Goal: Task Accomplishment & Management: Use online tool/utility

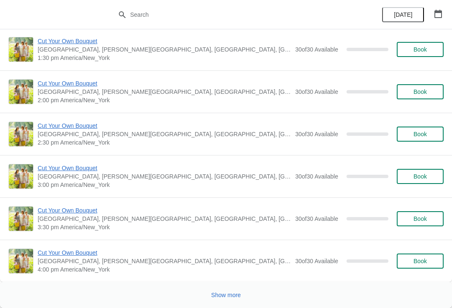
scroll to position [3085, 0]
click at [231, 294] on span "Show more" at bounding box center [226, 294] width 30 height 7
click at [236, 295] on span "Show more" at bounding box center [226, 294] width 30 height 7
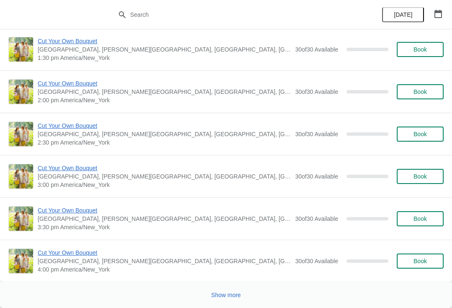
click at [231, 294] on span "Show more" at bounding box center [226, 294] width 30 height 7
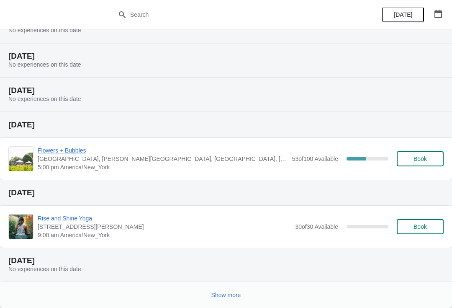
scroll to position [10471, 0]
click at [77, 149] on span "Flowers + Bubbles" at bounding box center [163, 150] width 250 height 8
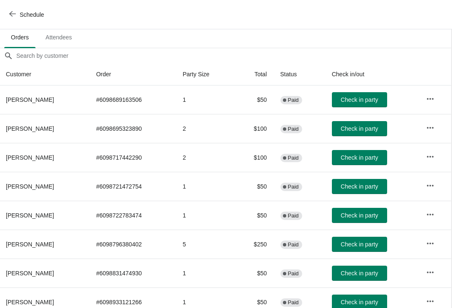
scroll to position [54, 0]
click at [431, 99] on icon "button" at bounding box center [430, 99] width 8 height 8
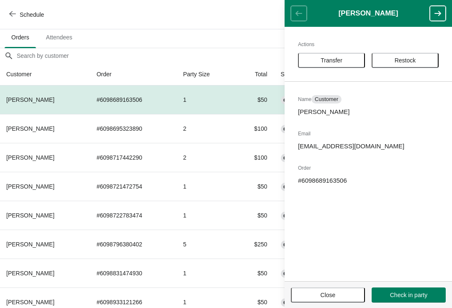
click at [220, 141] on td "2" at bounding box center [205, 128] width 59 height 29
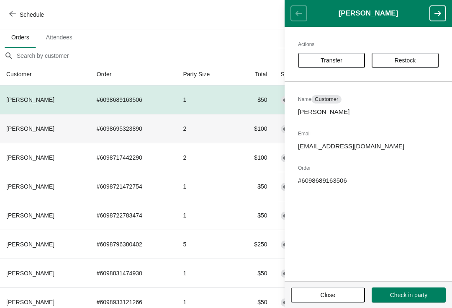
click at [331, 294] on span "Close" at bounding box center [327, 294] width 15 height 7
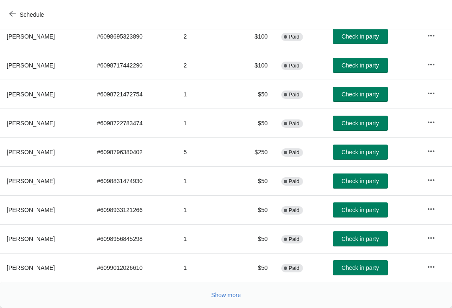
scroll to position [146, 0]
click at [230, 300] on button "Show more" at bounding box center [226, 294] width 36 height 15
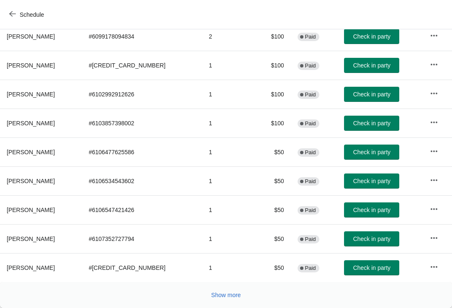
scroll to position [434, 0]
click at [226, 301] on button "Show more" at bounding box center [226, 294] width 36 height 15
click at [433, 94] on icon "button" at bounding box center [434, 93] width 7 height 2
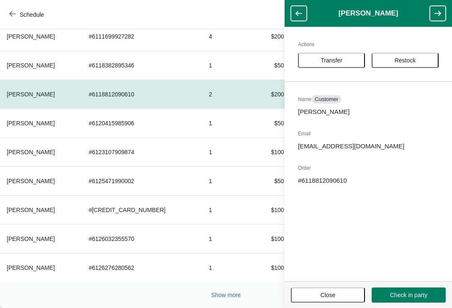
click at [337, 58] on span "Transfer" at bounding box center [331, 60] width 22 height 7
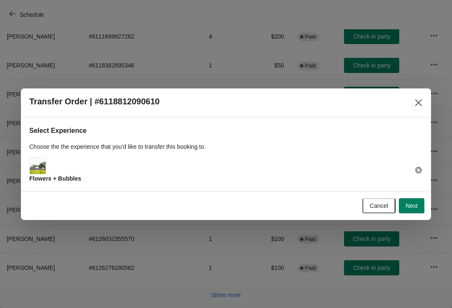
click at [97, 174] on div "Flowers + Bubbles" at bounding box center [225, 169] width 393 height 25
click at [45, 173] on img at bounding box center [38, 166] width 16 height 16
click at [412, 202] on span "Next" at bounding box center [411, 205] width 12 height 7
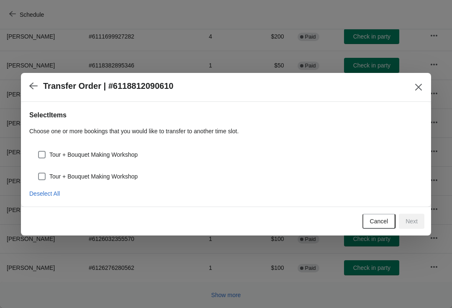
click at [42, 151] on span at bounding box center [42, 155] width 8 height 8
click at [38, 151] on input "Tour + Bouquet Making Workshop" at bounding box center [38, 151] width 0 height 0
checkbox input "true"
select select "Tour + Bouquet Making Workshop"
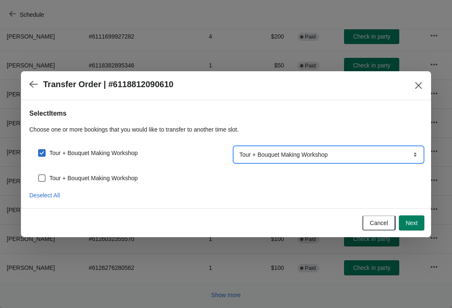
click at [348, 155] on select "Cut Your Own Bouquet Tour + Bouquet Making Workshop" at bounding box center [328, 154] width 188 height 15
click at [96, 180] on span "Tour + Bouquet Making Workshop" at bounding box center [93, 178] width 88 height 8
click at [38, 174] on input "Tour + Bouquet Making Workshop" at bounding box center [38, 174] width 0 height 0
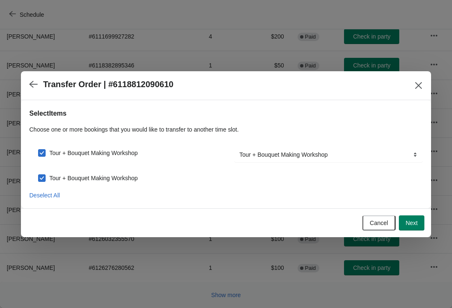
checkbox input "true"
select select "Tour + Bouquet Making Workshop"
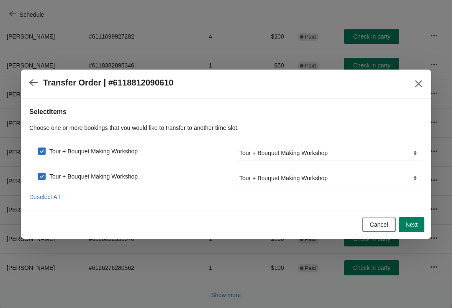
click at [415, 222] on span "Next" at bounding box center [411, 224] width 12 height 7
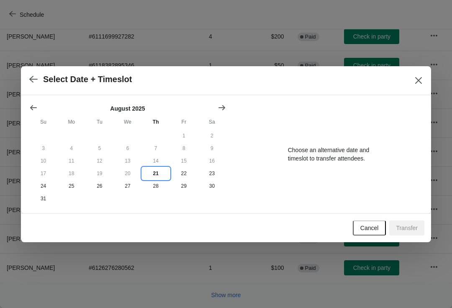
click at [154, 176] on button "21" at bounding box center [156, 173] width 28 height 13
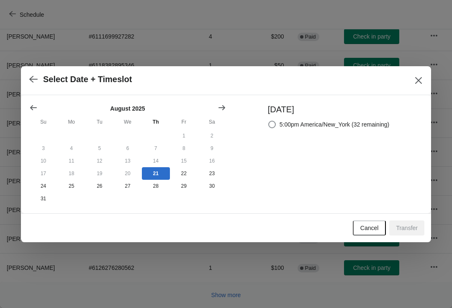
click at [268, 120] on span at bounding box center [272, 124] width 8 height 8
click at [268, 120] on input "5:00pm America/New_York (32 remaining)" at bounding box center [268, 120] width 0 height 0
radio input "true"
click at [408, 227] on span "Transfer" at bounding box center [407, 227] width 22 height 7
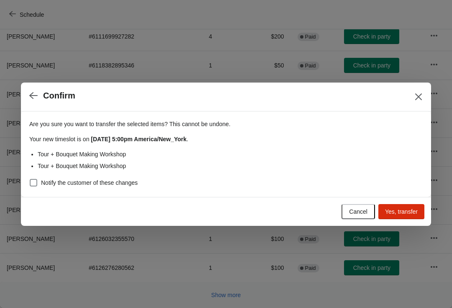
click at [37, 185] on span at bounding box center [34, 183] width 8 height 8
click at [30, 179] on input "Notify the customer of these changes" at bounding box center [30, 179] width 0 height 0
checkbox input "true"
click at [408, 211] on span "Yes, transfer" at bounding box center [401, 211] width 33 height 7
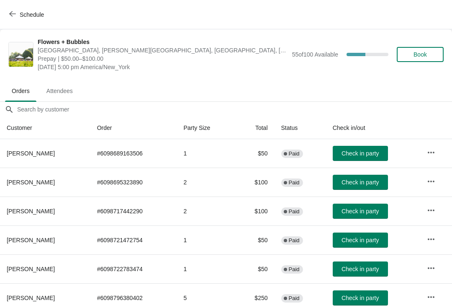
scroll to position [146, 0]
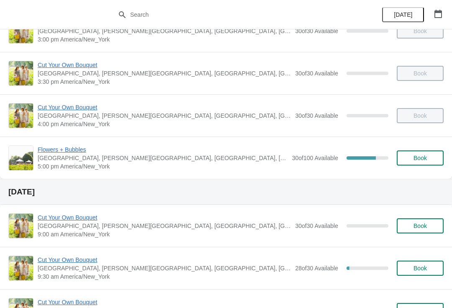
scroll to position [574, 0]
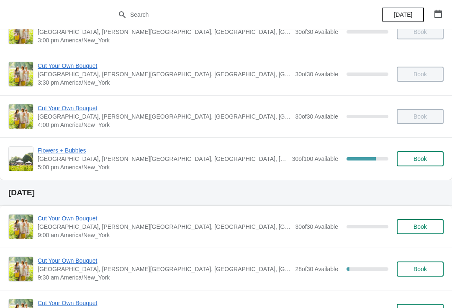
click at [79, 154] on span "Flowers + Bubbles" at bounding box center [163, 150] width 250 height 8
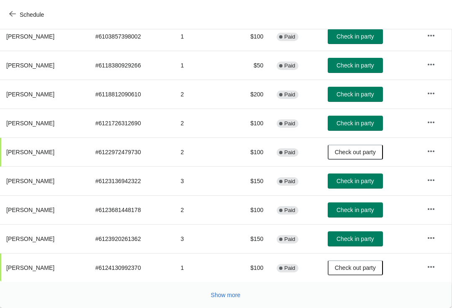
scroll to position [146, 0]
click at [232, 289] on button "Show more" at bounding box center [226, 294] width 36 height 15
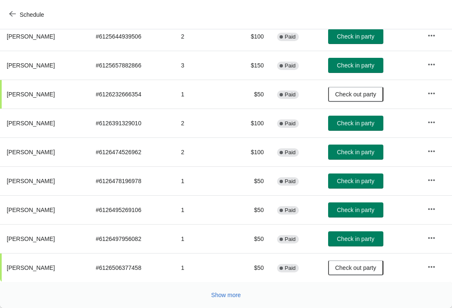
scroll to position [434, 0]
click at [231, 297] on span "Show more" at bounding box center [226, 294] width 30 height 7
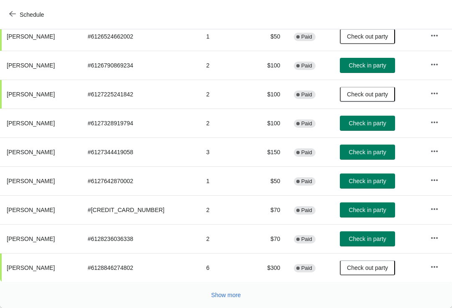
scroll to position [723, 0]
click at [233, 296] on span "Show more" at bounding box center [226, 294] width 30 height 7
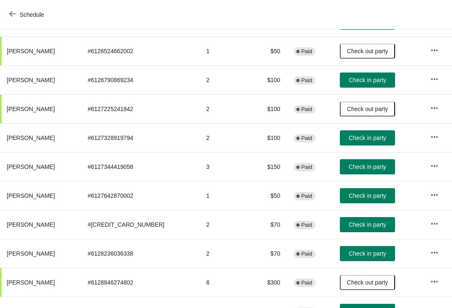
scroll to position [708, 0]
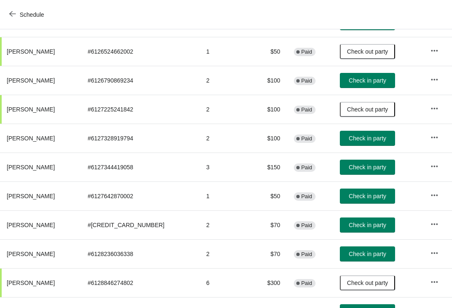
click at [365, 136] on span "Check in party" at bounding box center [367, 138] width 37 height 7
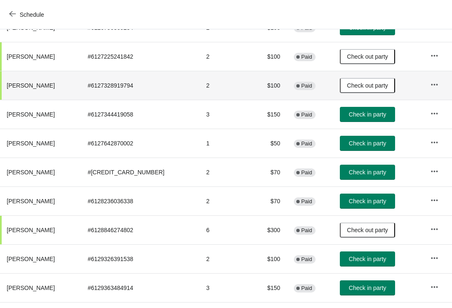
scroll to position [761, 0]
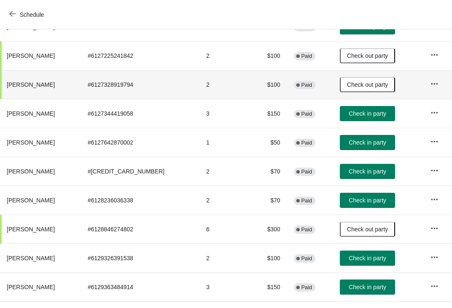
click at [369, 143] on span "Check in party" at bounding box center [367, 142] width 37 height 7
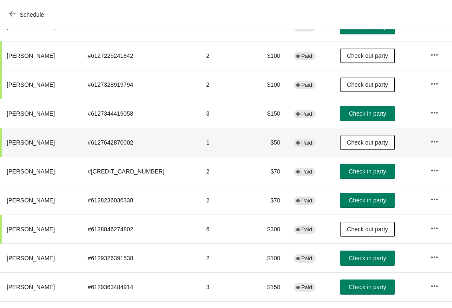
click at [432, 87] on icon "button" at bounding box center [434, 83] width 8 height 8
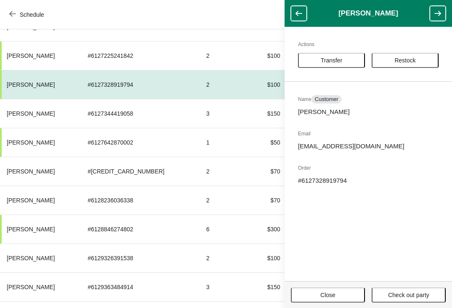
click at [59, 89] on th "Jessica Wieners" at bounding box center [40, 84] width 81 height 29
click at [332, 301] on button "Close" at bounding box center [328, 294] width 74 height 15
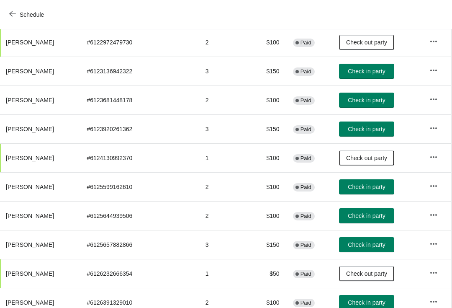
scroll to position [256, 0]
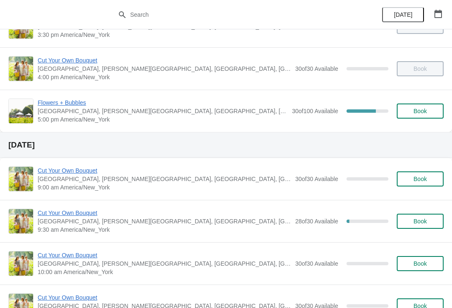
scroll to position [621, 0]
click at [76, 104] on span "Flowers + Bubbles" at bounding box center [163, 103] width 250 height 8
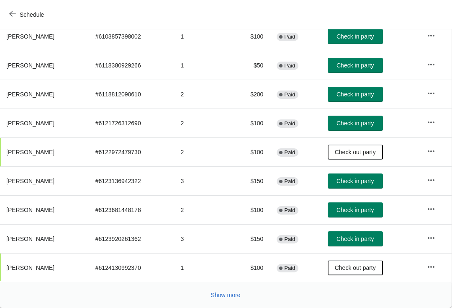
scroll to position [146, 0]
click at [226, 300] on button "Show more" at bounding box center [226, 294] width 36 height 15
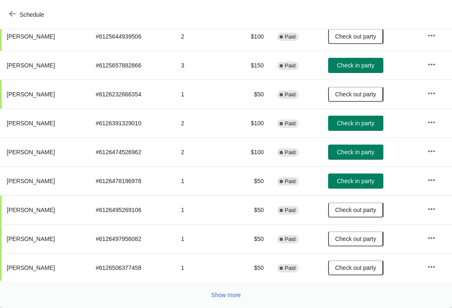
scroll to position [434, 0]
click at [223, 299] on button "Show more" at bounding box center [226, 294] width 36 height 15
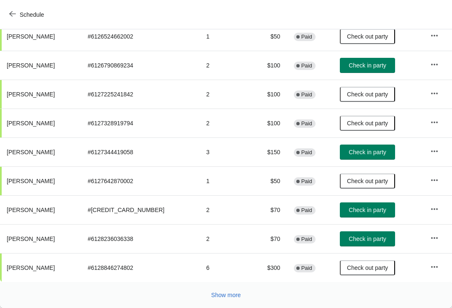
scroll to position [723, 0]
click at [240, 297] on span "Show more" at bounding box center [226, 294] width 30 height 7
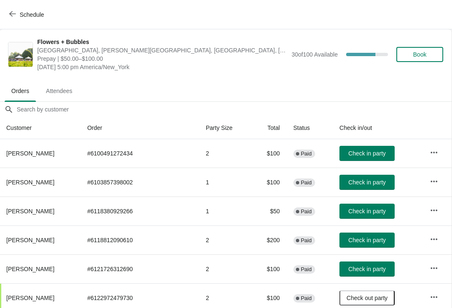
scroll to position [0, 0]
click at [65, 84] on span "Attendees" at bounding box center [59, 90] width 40 height 15
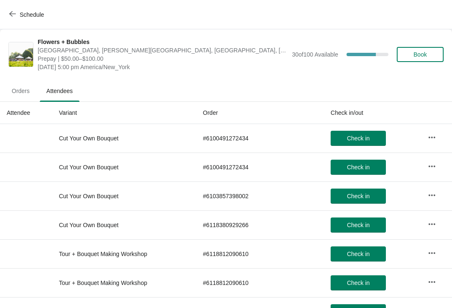
click at [15, 111] on th "Attendee" at bounding box center [26, 113] width 52 height 22
